Goal: Use online tool/utility: Utilize a website feature to perform a specific function

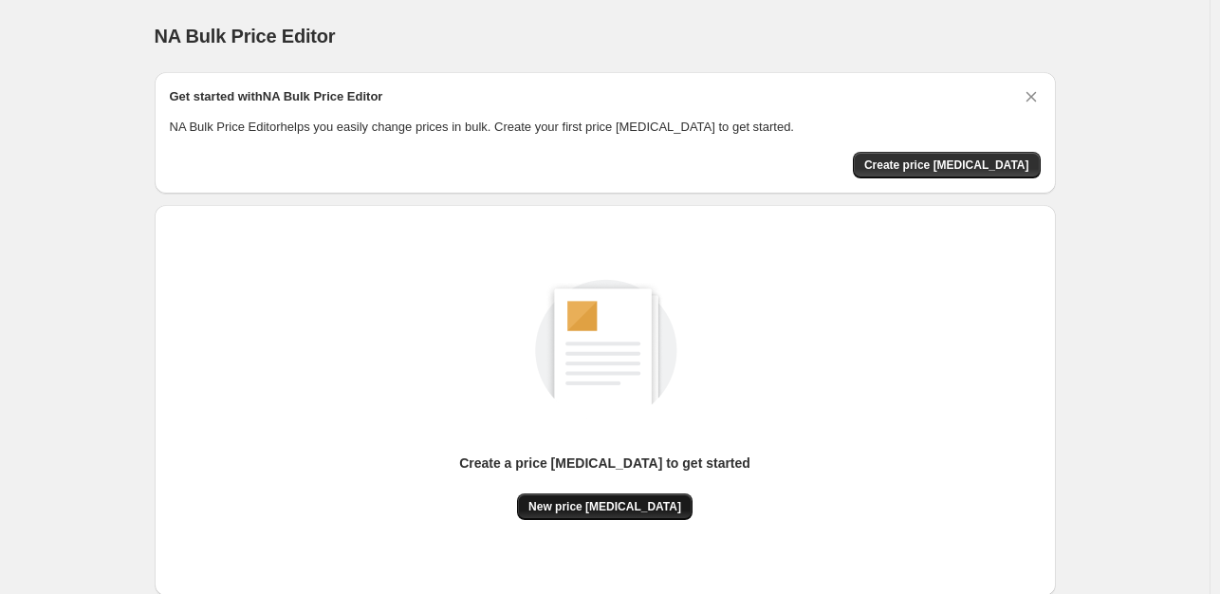
click at [607, 502] on span "New price [MEDICAL_DATA]" at bounding box center [605, 506] width 153 height 15
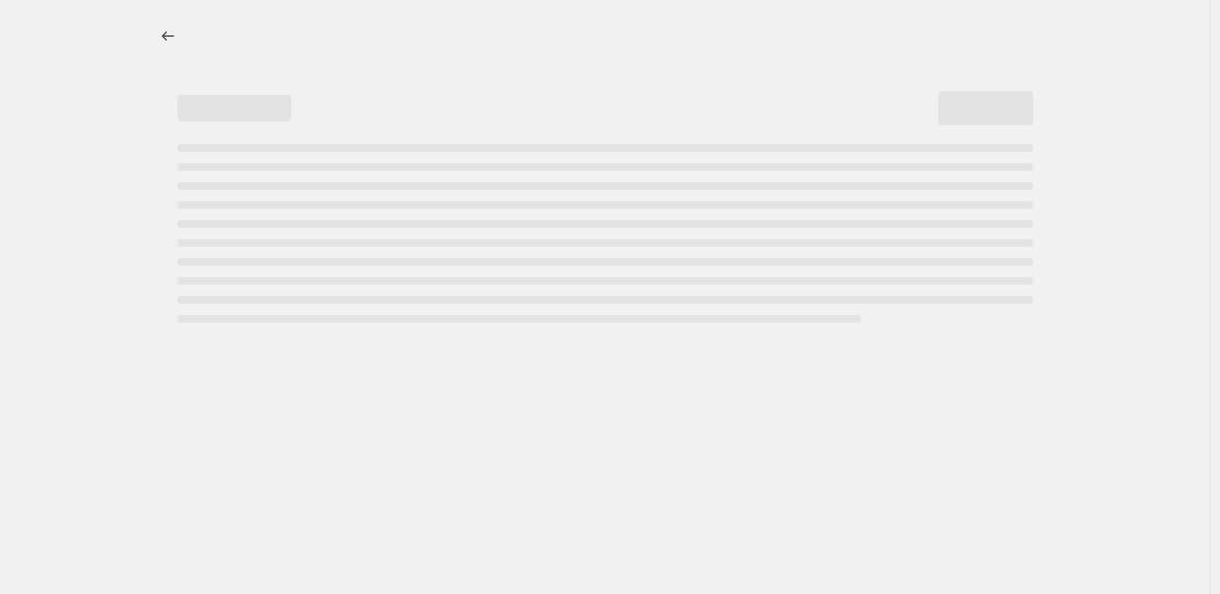
select select "percentage"
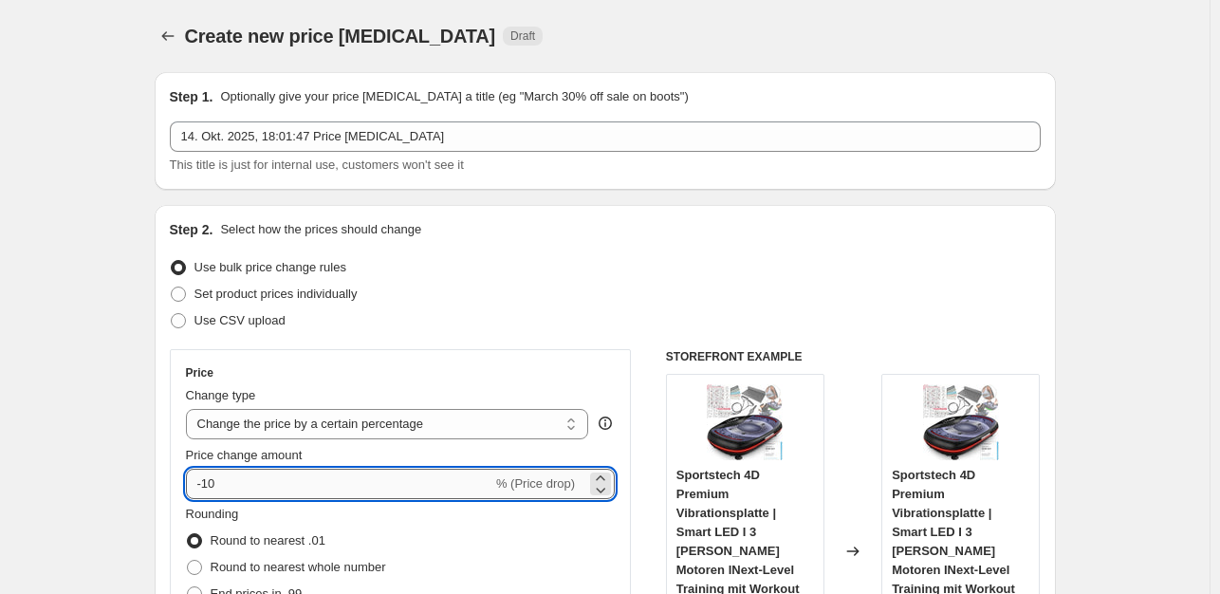
click at [237, 497] on input "-10" at bounding box center [339, 484] width 307 height 30
type input "-1"
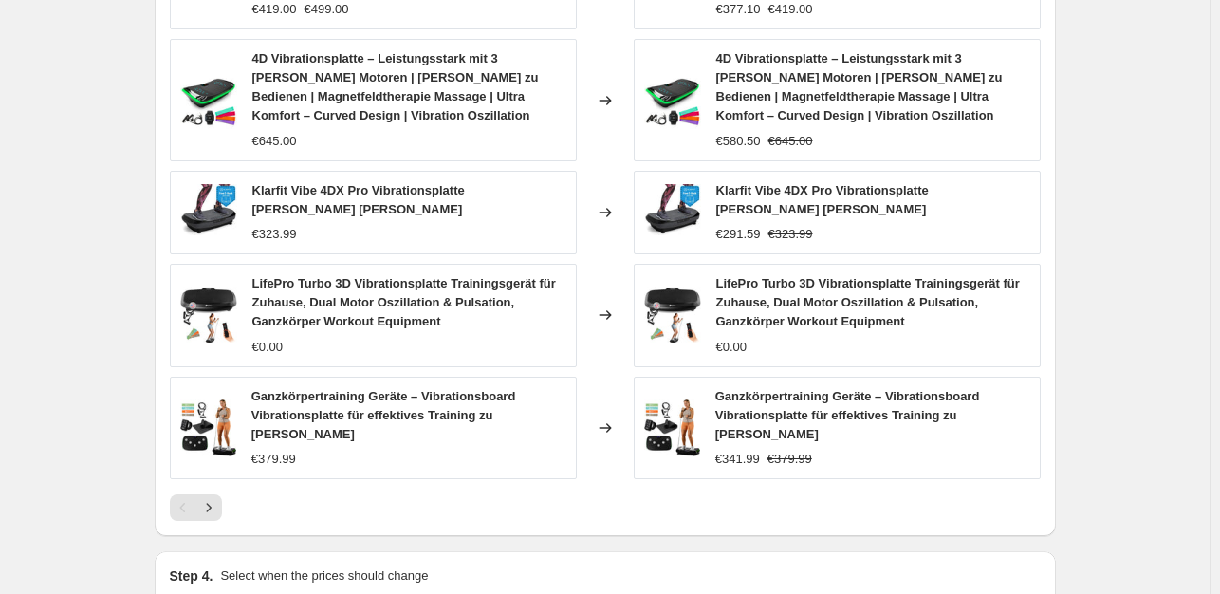
scroll to position [1421, 0]
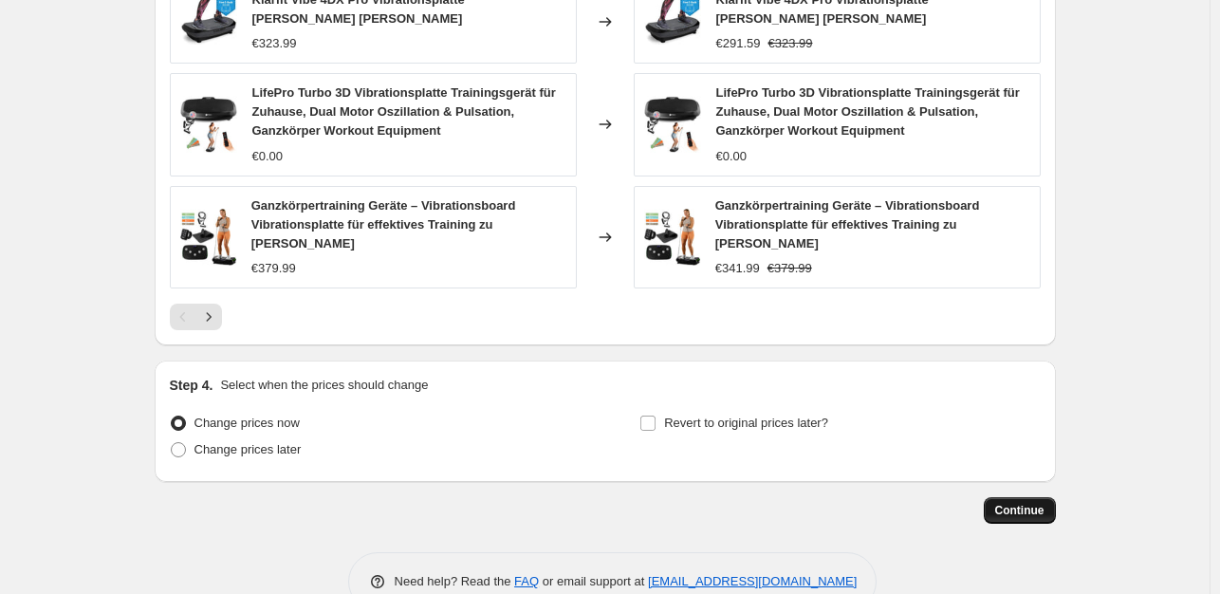
type input "-35"
click at [1030, 503] on span "Continue" at bounding box center [1020, 510] width 49 height 15
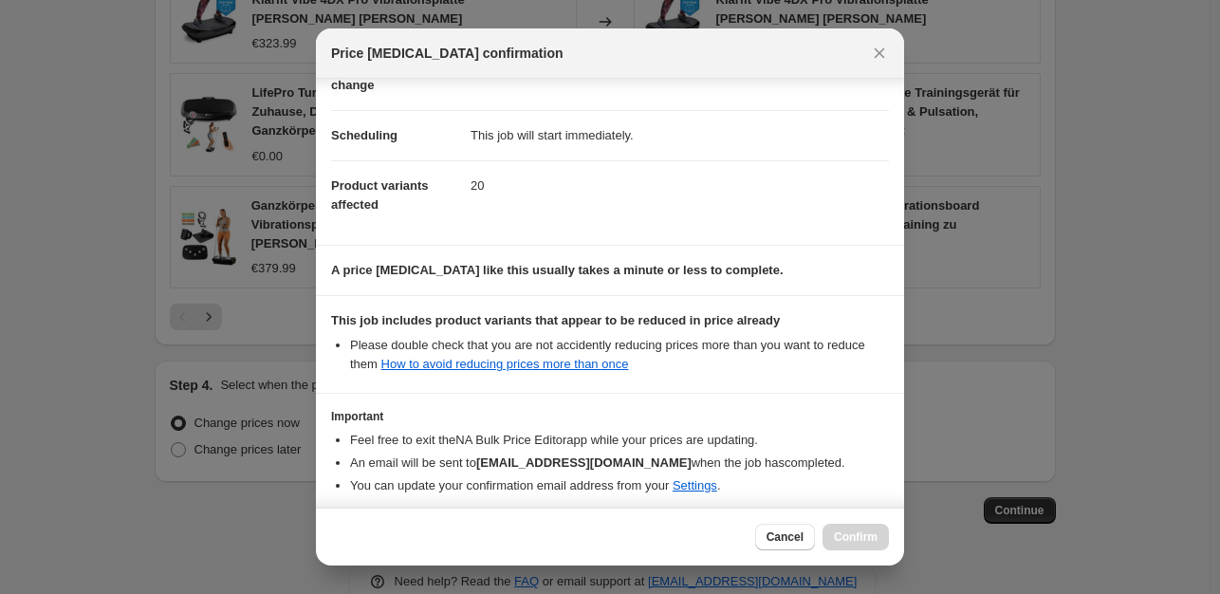
scroll to position [203, 0]
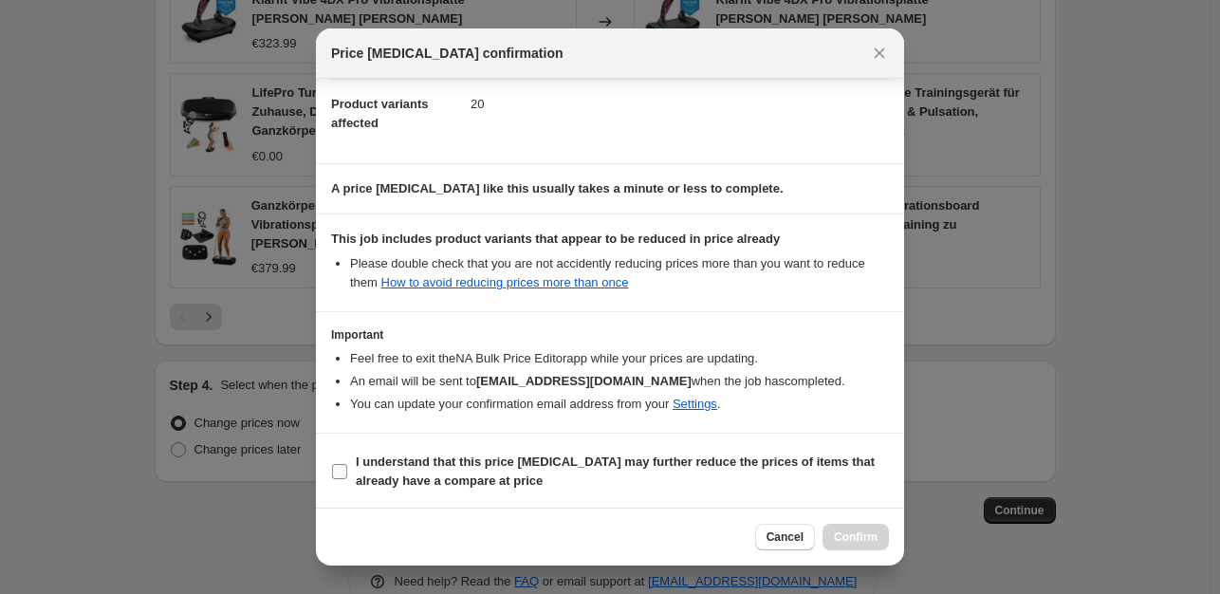
click at [337, 475] on input "I understand that this price [MEDICAL_DATA] may further reduce the prices of it…" at bounding box center [339, 471] width 15 height 15
checkbox input "true"
click at [892, 537] on div "Cancel Confirm" at bounding box center [610, 537] width 588 height 58
click at [877, 542] on span "Confirm" at bounding box center [856, 537] width 44 height 15
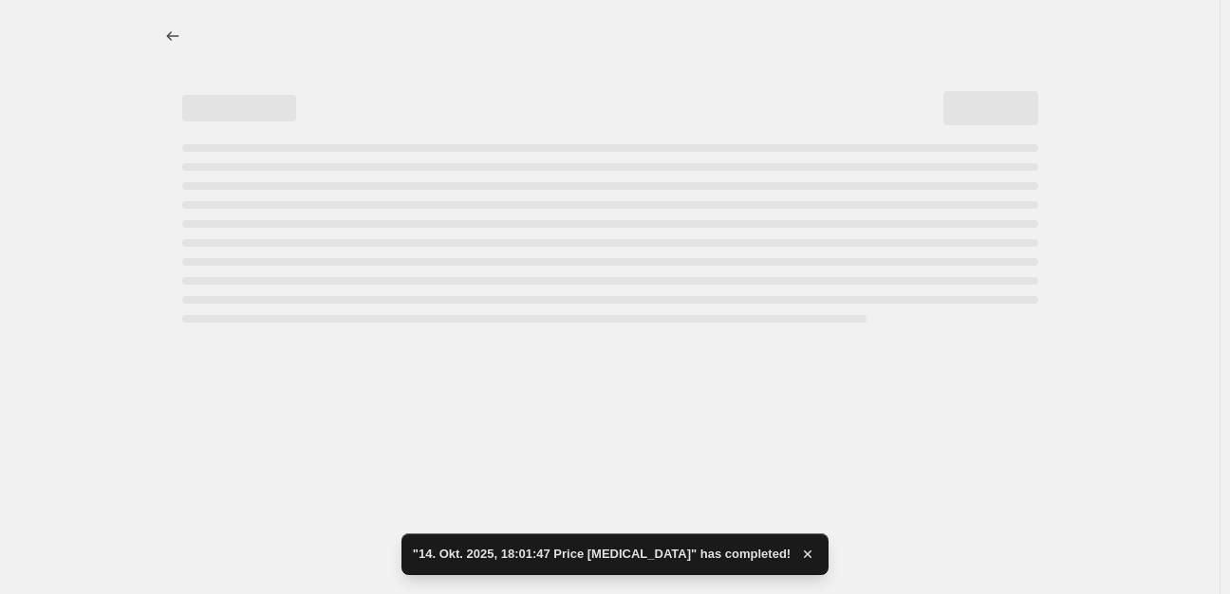
select select "percentage"
